Goal: Check status

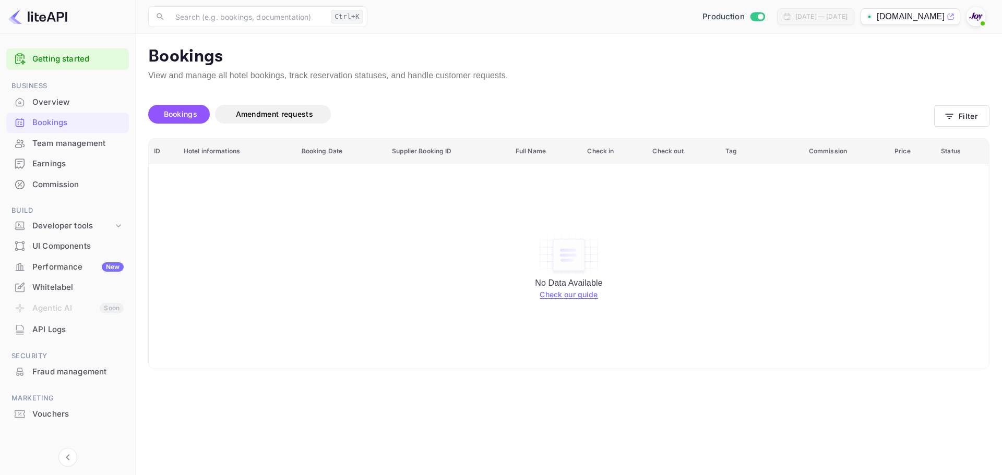
drag, startPoint x: 329, startPoint y: 264, endPoint x: 324, endPoint y: 257, distance: 8.5
click at [329, 263] on div "No Data Available Check our guide" at bounding box center [568, 267] width 819 height 190
click at [965, 115] on button "Filter" at bounding box center [961, 115] width 55 height 21
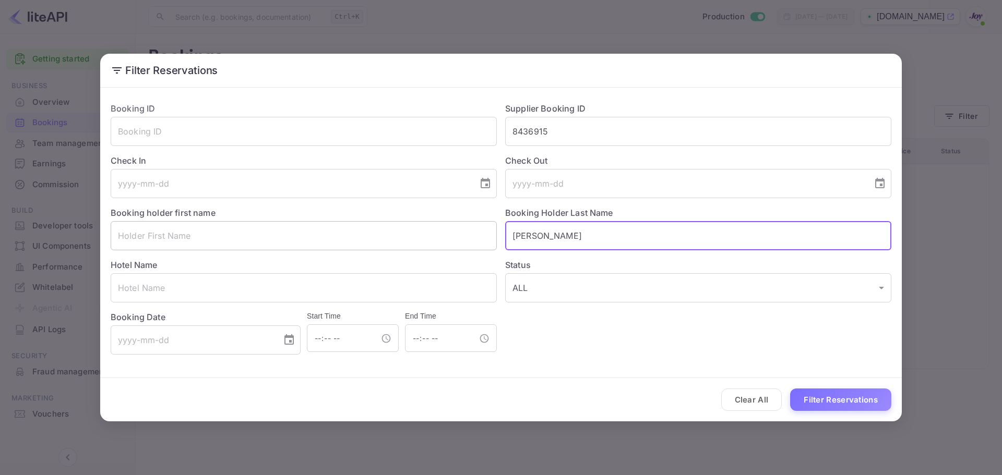
drag, startPoint x: 572, startPoint y: 238, endPoint x: 410, endPoint y: 234, distance: 161.9
click at [410, 234] on div "Booking ID ​ Supplier Booking ID 8436915 ​ Check In ​ Check Out ​ Booking holde…" at bounding box center [496, 224] width 789 height 261
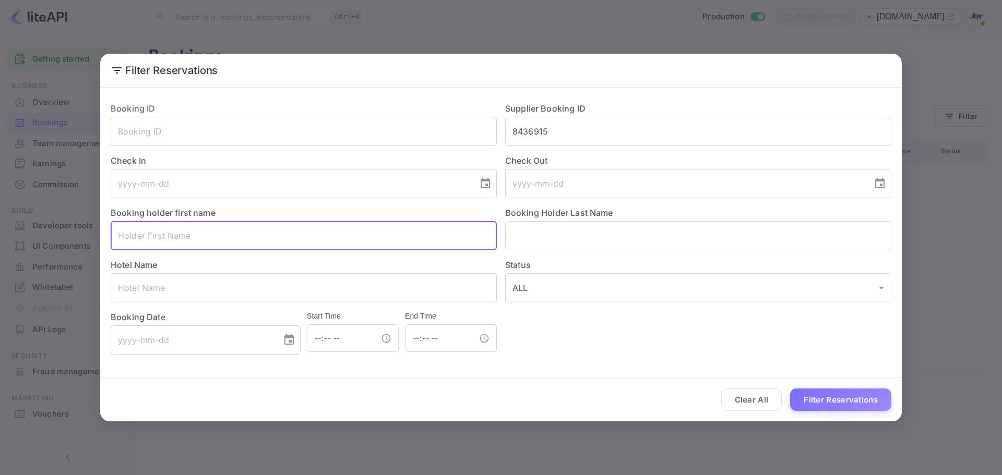
click at [233, 236] on input "text" at bounding box center [304, 235] width 386 height 29
paste input "[PERSON_NAME]"
drag, startPoint x: 148, startPoint y: 237, endPoint x: 88, endPoint y: 235, distance: 60.6
click at [88, 235] on div "Filter Reservations Booking ID ​ Supplier Booking ID 8436915 ​ Check In ​ Check…" at bounding box center [501, 237] width 1002 height 475
type input "[PERSON_NAME]"
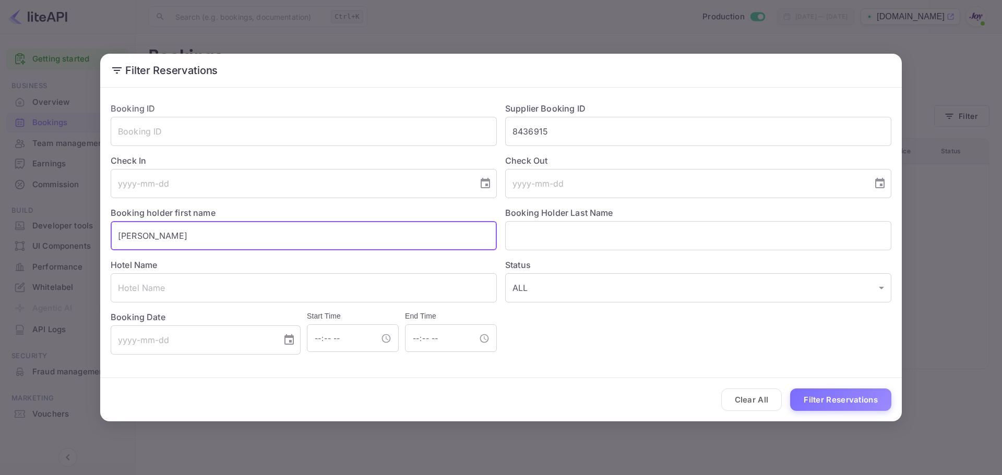
drag, startPoint x: 205, startPoint y: 227, endPoint x: 57, endPoint y: 230, distance: 147.7
click at [57, 230] on div "Filter Reservations Booking ID ​ Supplier Booking ID 8436915 ​ Check In ​ Check…" at bounding box center [501, 237] width 1002 height 475
click at [612, 240] on input "text" at bounding box center [698, 235] width 386 height 29
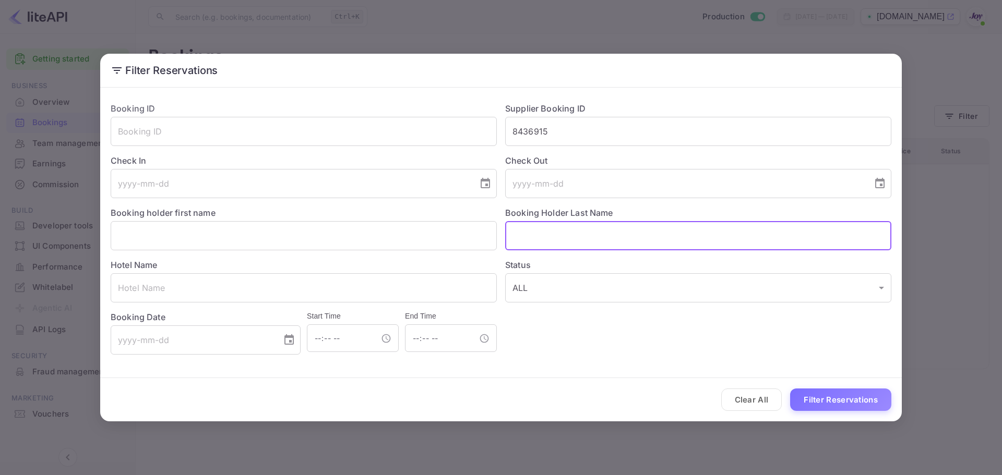
paste input "[PERSON_NAME]"
drag, startPoint x: 547, startPoint y: 236, endPoint x: 454, endPoint y: 236, distance: 93.4
click at [454, 236] on div "Booking ID ​ Supplier Booking ID 8436915 ​ Check In ​ Check Out ​ Booking holde…" at bounding box center [496, 224] width 789 height 261
type input "[PERSON_NAME]"
click at [844, 401] on button "Filter Reservations" at bounding box center [840, 400] width 101 height 22
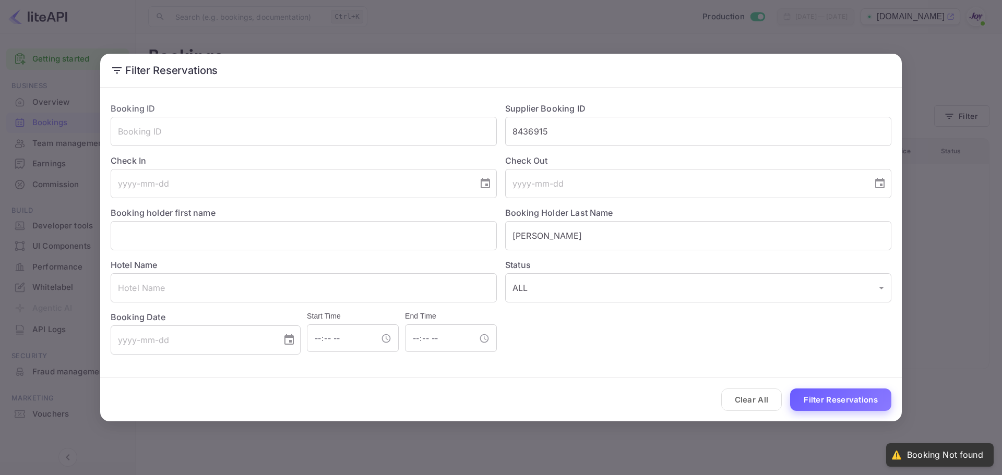
click at [839, 394] on button "Filter Reservations" at bounding box center [840, 400] width 101 height 22
click at [871, 415] on div "Clear All Filter Reservations" at bounding box center [501, 399] width 802 height 43
click at [871, 407] on button "Filter Reservations" at bounding box center [840, 400] width 101 height 22
click at [870, 404] on button "Filter Reservations" at bounding box center [840, 400] width 101 height 22
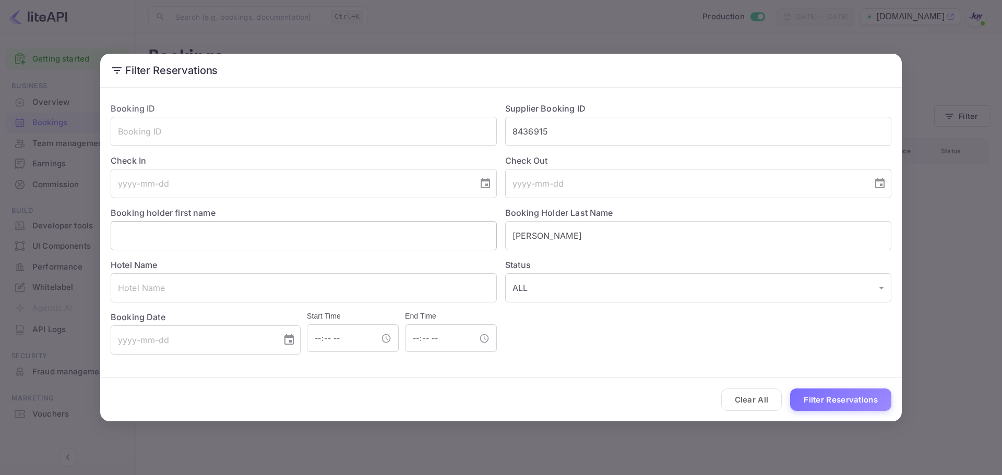
drag, startPoint x: 506, startPoint y: 238, endPoint x: 481, endPoint y: 235, distance: 25.7
click at [481, 236] on div "Booking ID ​ Supplier Booking ID 8436915 ​ Check In ​ Check Out ​ Booking holde…" at bounding box center [496, 224] width 789 height 261
